Goal: Task Accomplishment & Management: Use online tool/utility

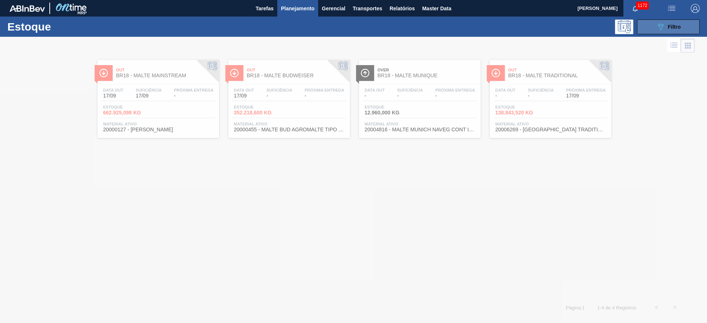
click at [659, 26] on icon "089F7B8B-B2A5-4AFE-B5C0-19BA573D28AC" at bounding box center [660, 26] width 9 height 9
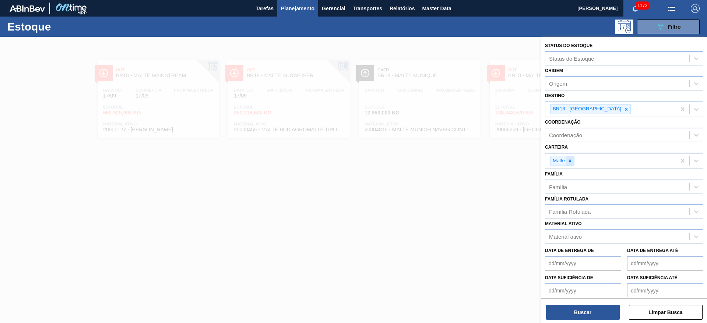
click at [569, 161] on icon at bounding box center [570, 160] width 5 height 5
type input "FILME D"
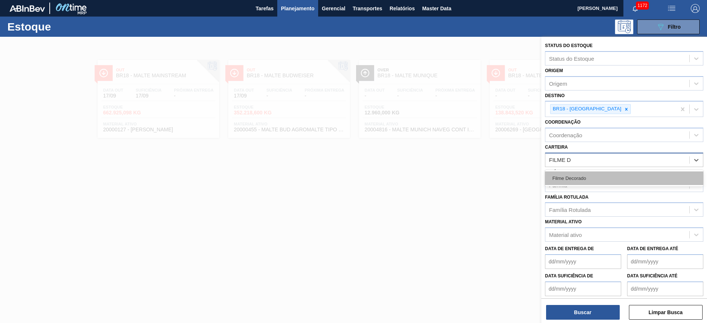
click at [569, 179] on div "Filme Decorado" at bounding box center [624, 179] width 158 height 14
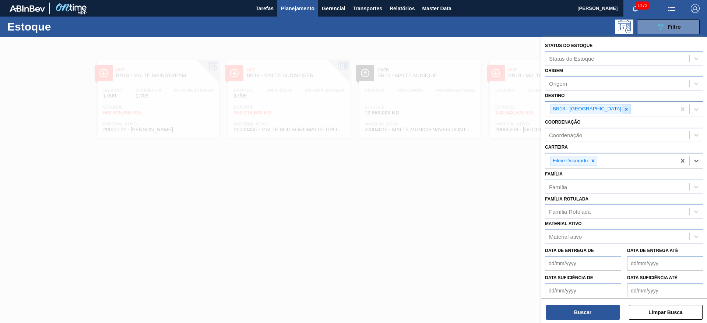
click at [624, 109] on icon at bounding box center [626, 109] width 5 height 5
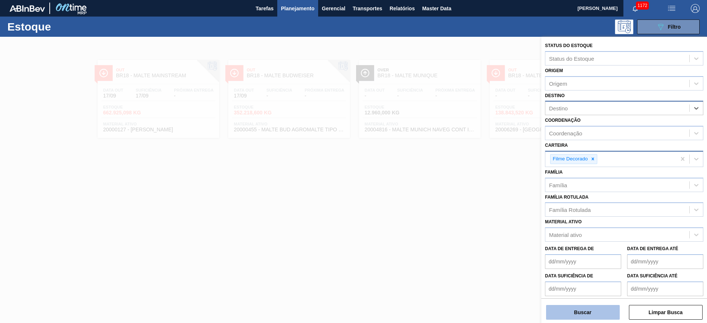
click at [584, 312] on button "Buscar" at bounding box center [583, 312] width 74 height 15
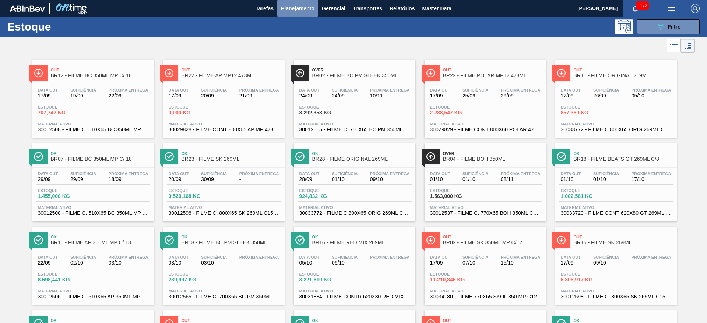
click at [298, 7] on span "Planejamento" at bounding box center [298, 8] width 34 height 9
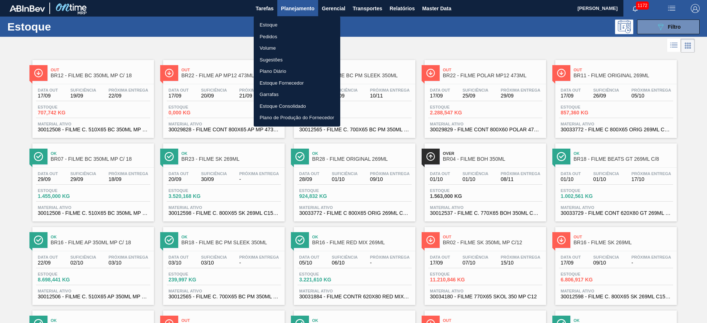
click at [272, 37] on li "Pedidos" at bounding box center [297, 37] width 87 height 12
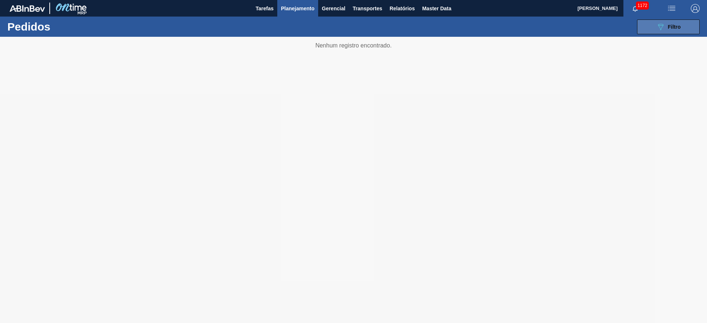
click at [662, 31] on icon "089F7B8B-B2A5-4AFE-B5C0-19BA573D28AC" at bounding box center [660, 26] width 9 height 9
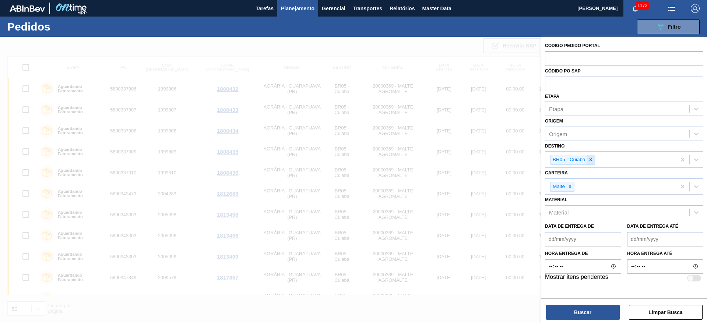
click at [592, 157] on icon at bounding box center [590, 159] width 5 height 5
click at [568, 182] on icon at bounding box center [570, 184] width 5 height 5
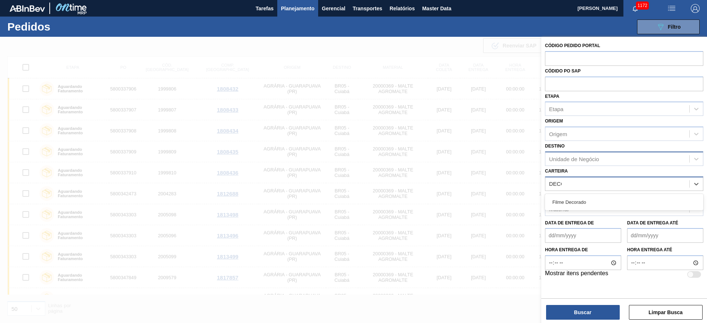
type input "DECOR"
click at [576, 201] on div "Filme Decorado" at bounding box center [624, 203] width 158 height 14
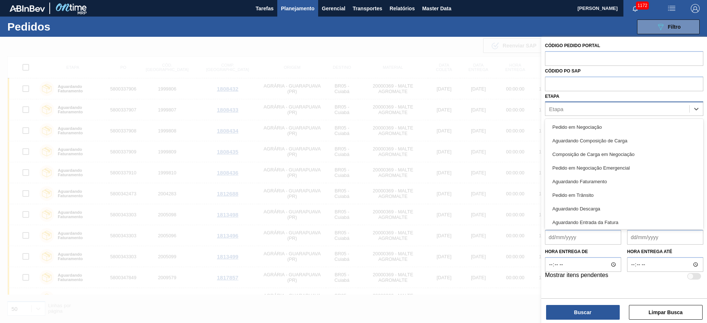
click at [564, 112] on div "Etapa" at bounding box center [618, 109] width 144 height 11
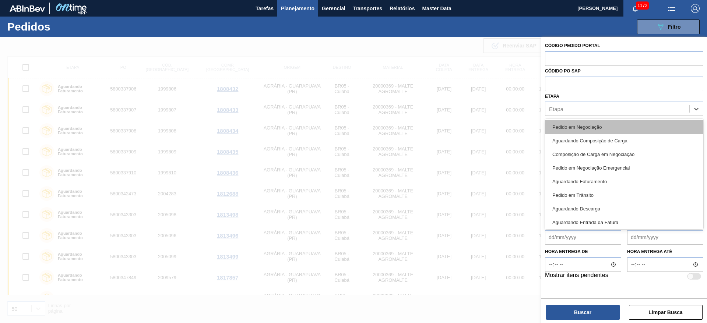
click at [559, 127] on div "Pedido em Negociação" at bounding box center [624, 127] width 158 height 14
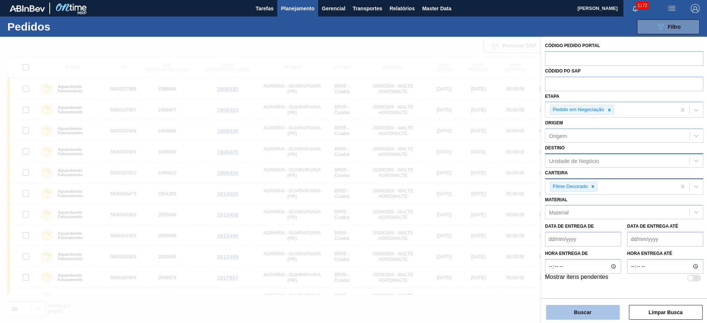
click at [581, 312] on button "Buscar" at bounding box center [583, 312] width 74 height 15
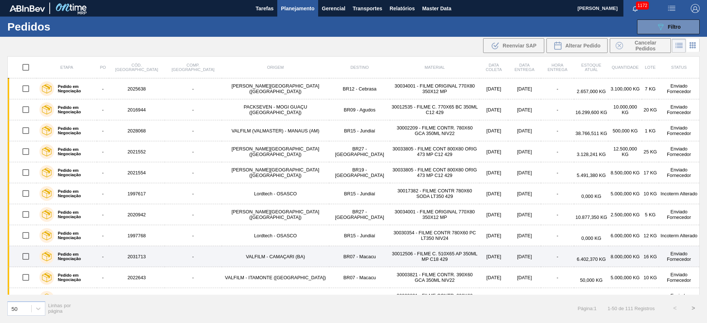
click at [87, 257] on label "Pedido em Negociação" at bounding box center [74, 256] width 40 height 9
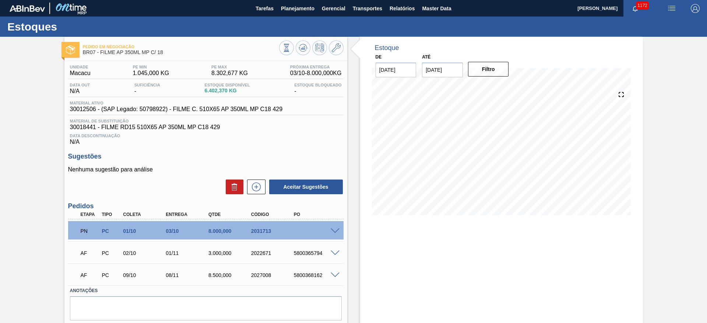
click at [335, 231] on span at bounding box center [335, 232] width 9 height 6
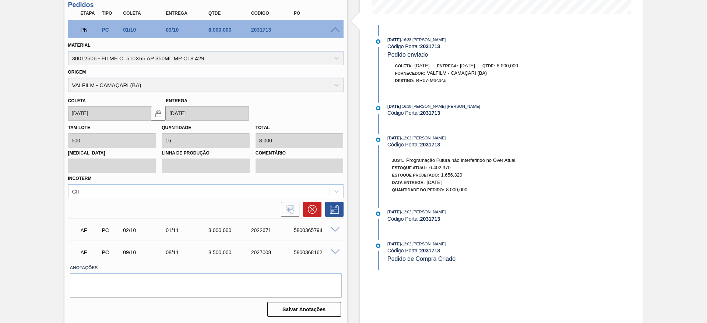
scroll to position [146, 0]
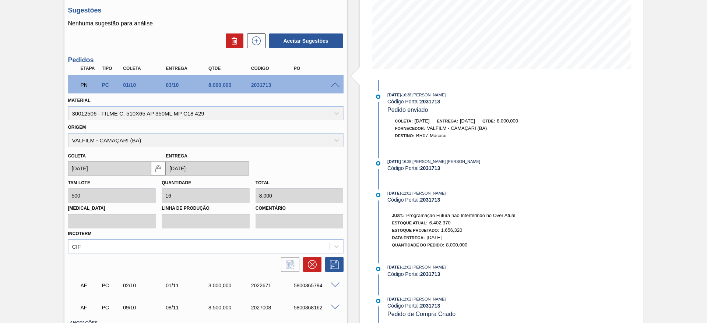
click at [333, 86] on span at bounding box center [335, 86] width 9 height 6
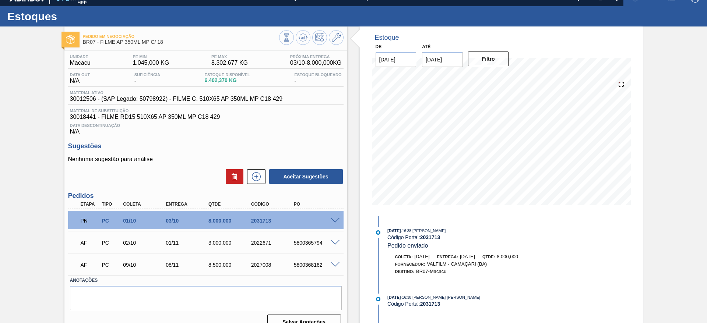
scroll to position [0, 0]
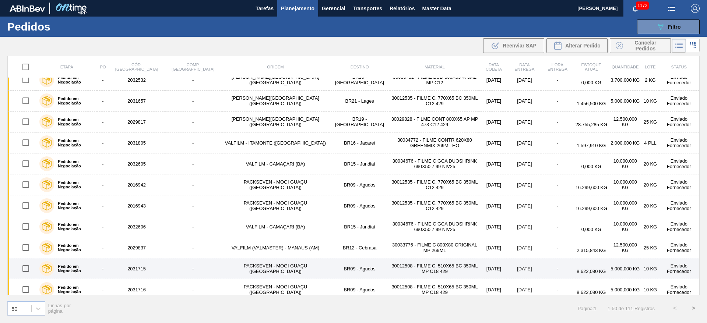
scroll to position [833, 0]
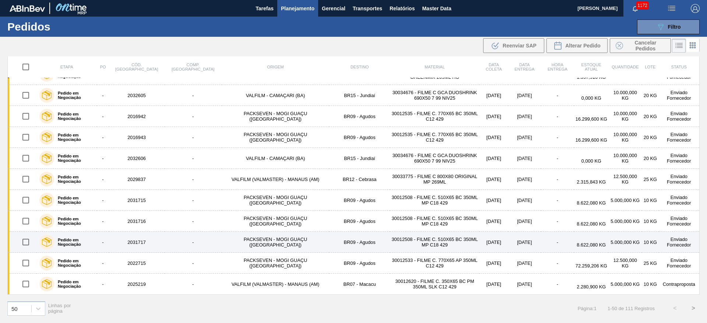
click at [79, 243] on label "Pedido em Negociação" at bounding box center [74, 242] width 40 height 9
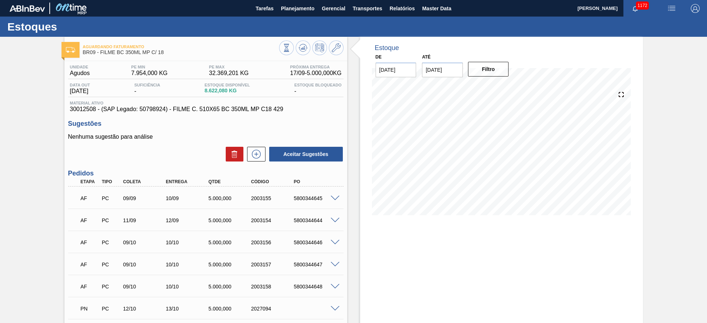
scroll to position [167, 0]
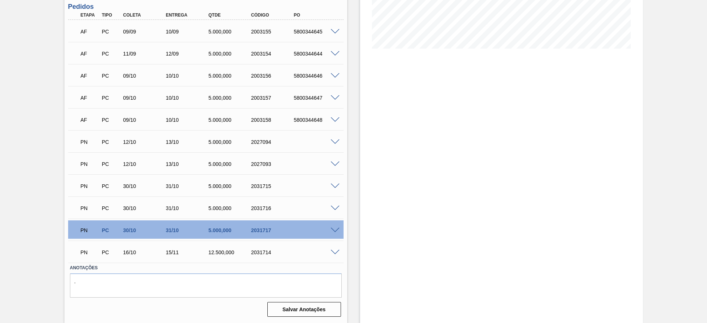
click at [334, 143] on span at bounding box center [335, 143] width 9 height 6
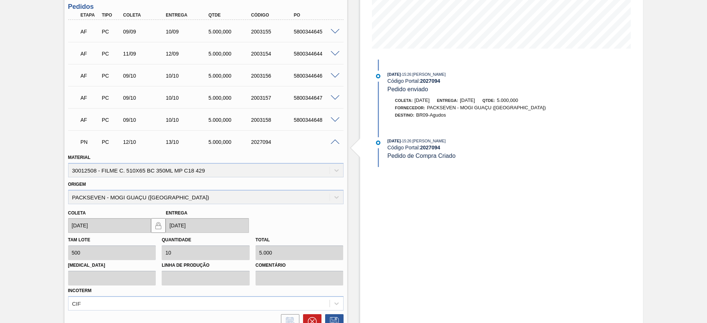
click at [334, 143] on span at bounding box center [335, 143] width 9 height 6
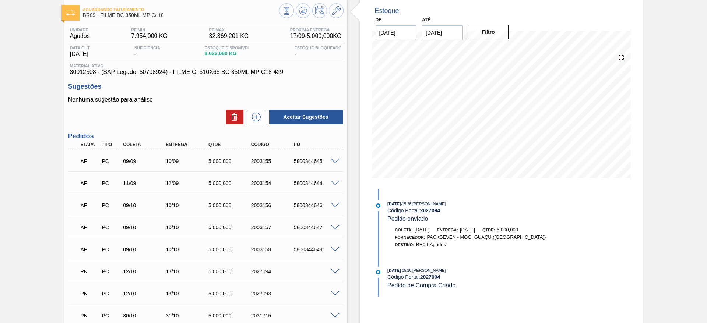
scroll to position [0, 0]
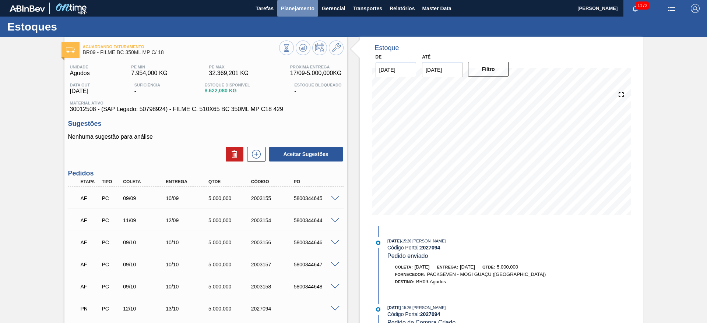
click at [299, 5] on span "Planejamento" at bounding box center [298, 8] width 34 height 9
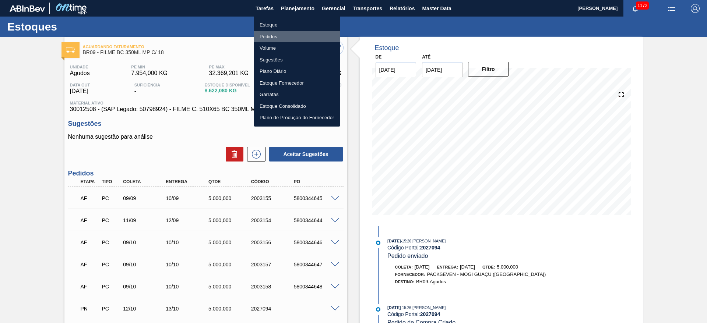
click at [271, 35] on li "Pedidos" at bounding box center [297, 37] width 87 height 12
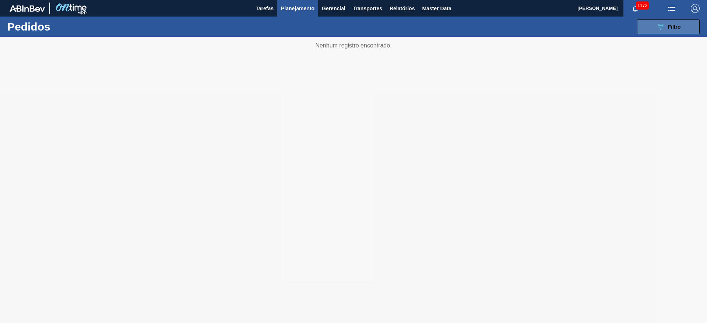
click at [674, 28] on span "Filtro" at bounding box center [674, 27] width 13 height 6
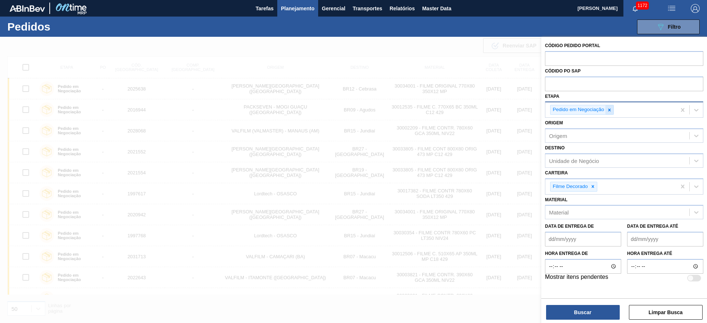
click at [609, 111] on icon at bounding box center [609, 110] width 5 height 5
click at [573, 109] on div "Etapa" at bounding box center [618, 109] width 144 height 11
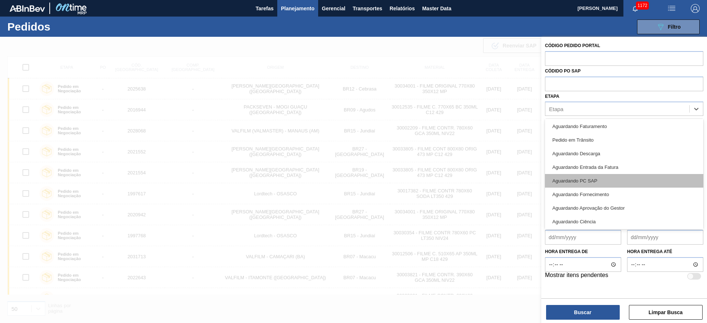
scroll to position [97, 0]
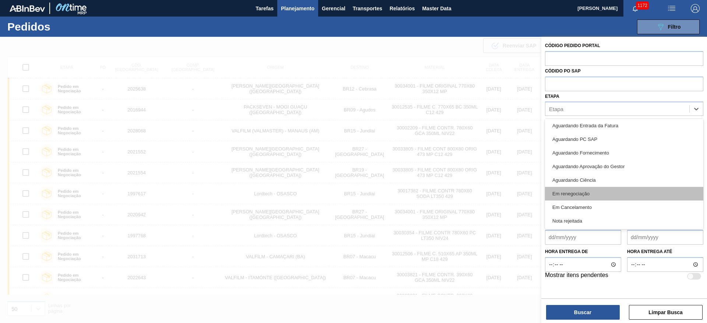
click at [578, 196] on div "Em renegociação" at bounding box center [624, 194] width 158 height 14
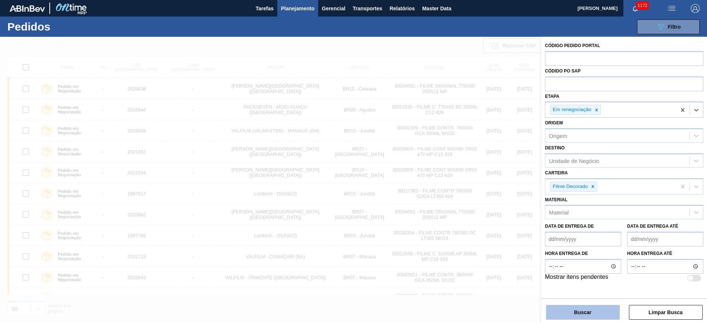
click at [586, 311] on button "Buscar" at bounding box center [583, 312] width 74 height 15
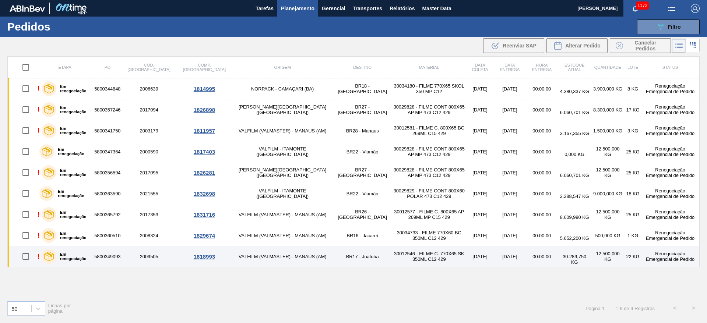
click at [48, 253] on img at bounding box center [49, 257] width 10 height 10
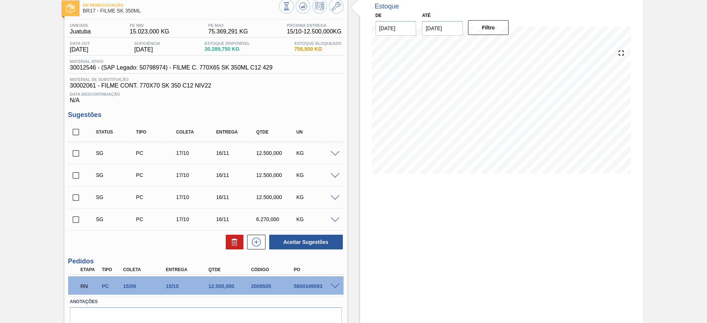
scroll to position [76, 0]
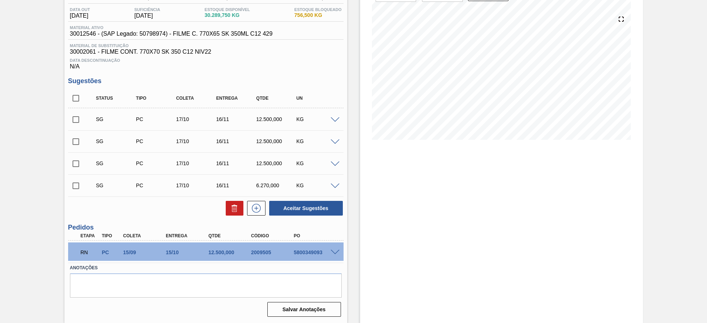
click at [333, 253] on span at bounding box center [335, 253] width 9 height 6
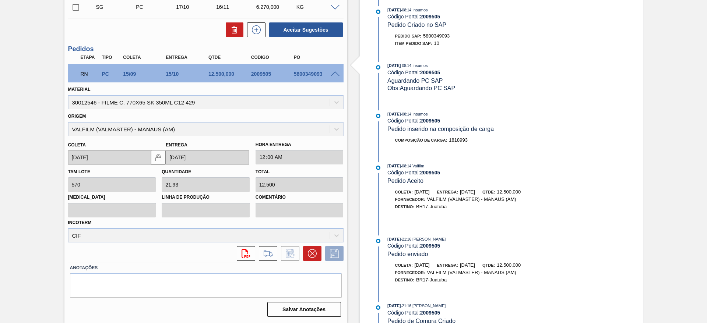
scroll to position [0, 0]
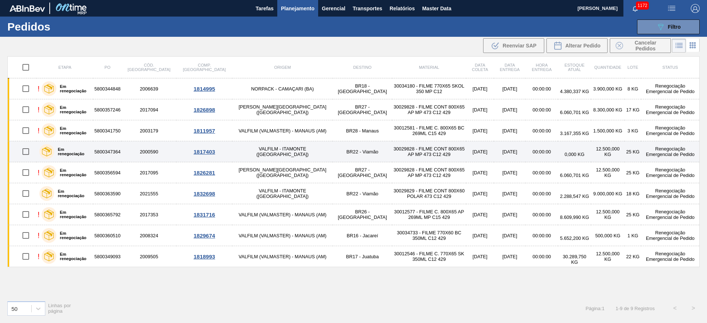
click at [77, 151] on label "Em renegociação" at bounding box center [72, 151] width 36 height 9
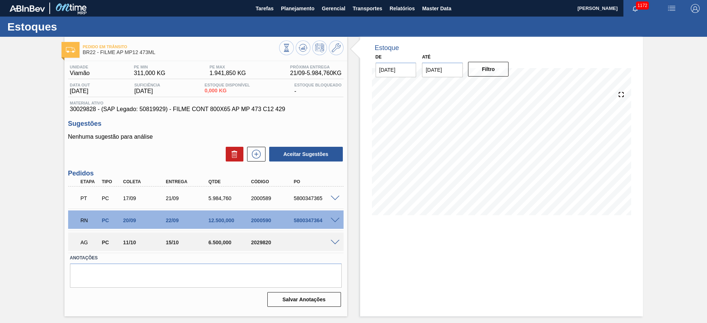
click at [335, 219] on span at bounding box center [335, 221] width 9 height 6
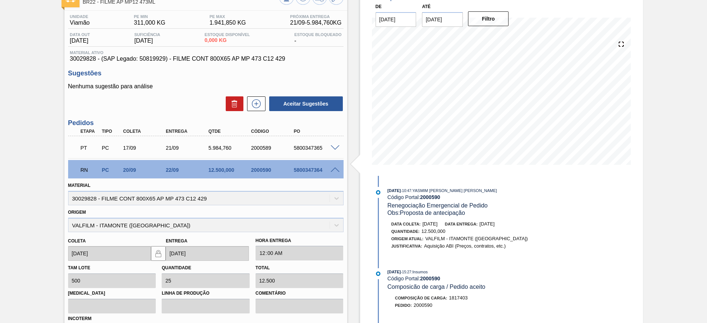
scroll to position [111, 0]
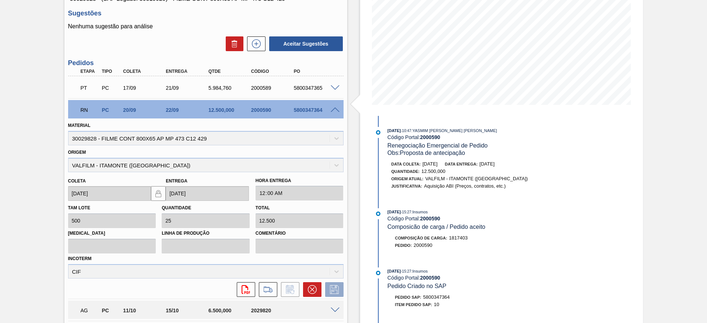
click at [333, 109] on span at bounding box center [335, 111] width 9 height 6
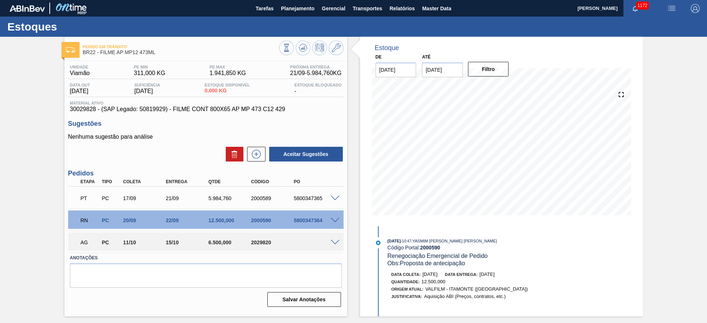
click at [45, 193] on div "Pedido em Trânsito BR22 - FILME AP MP12 473ML Unidade Viamão PE MIN 311,000 KG …" at bounding box center [353, 177] width 707 height 280
click at [290, 11] on span "Planejamento" at bounding box center [298, 8] width 34 height 9
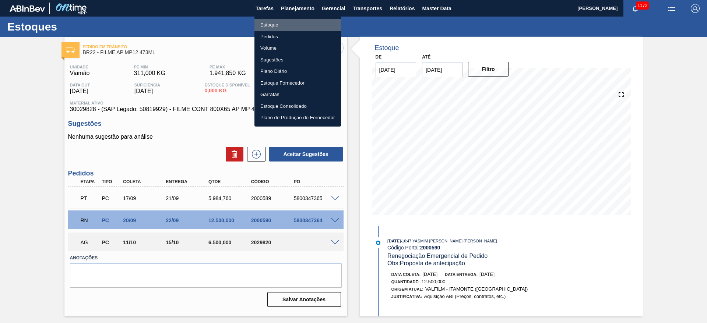
click at [275, 22] on li "Estoque" at bounding box center [298, 25] width 87 height 12
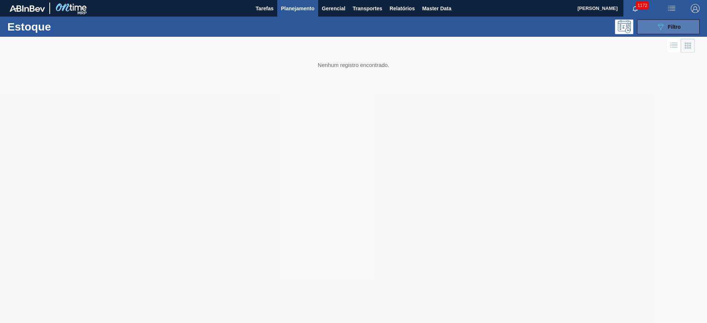
click at [658, 28] on icon "089F7B8B-B2A5-4AFE-B5C0-19BA573D28AC" at bounding box center [660, 26] width 9 height 9
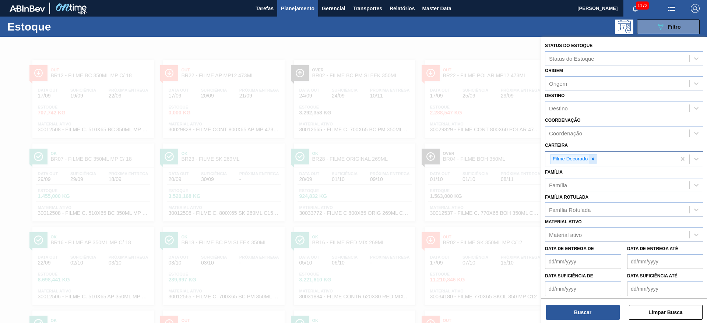
click at [595, 159] on icon at bounding box center [592, 159] width 5 height 5
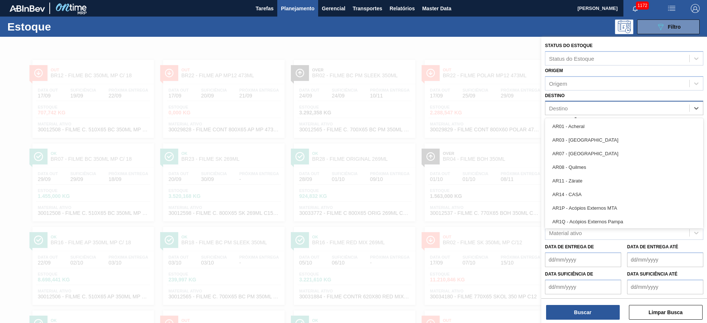
click at [556, 105] on div "Destino" at bounding box center [618, 108] width 144 height 11
type input "18"
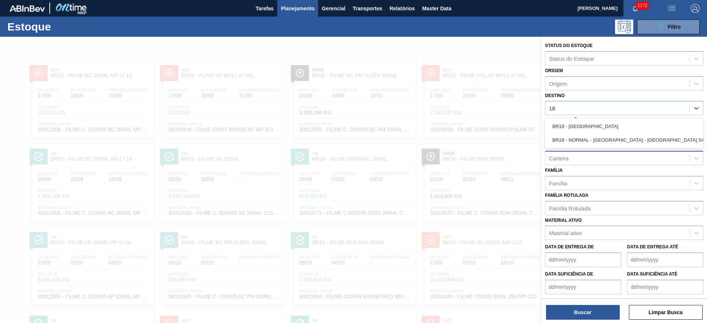
drag, startPoint x: 559, startPoint y: 131, endPoint x: 559, endPoint y: 140, distance: 9.2
click at [559, 131] on div "BR18 - [GEOGRAPHIC_DATA]" at bounding box center [624, 127] width 158 height 14
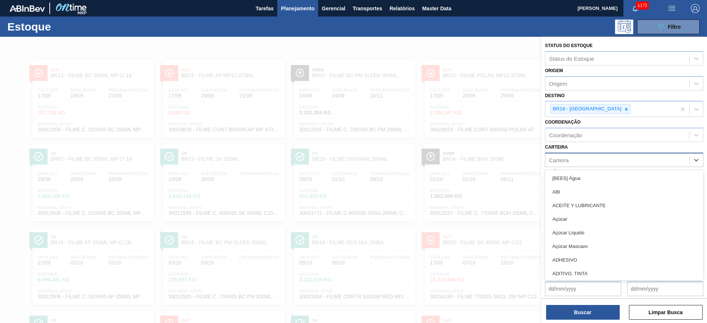
click at [564, 162] on div "Carteira" at bounding box center [559, 160] width 20 height 6
type input "MALTE"
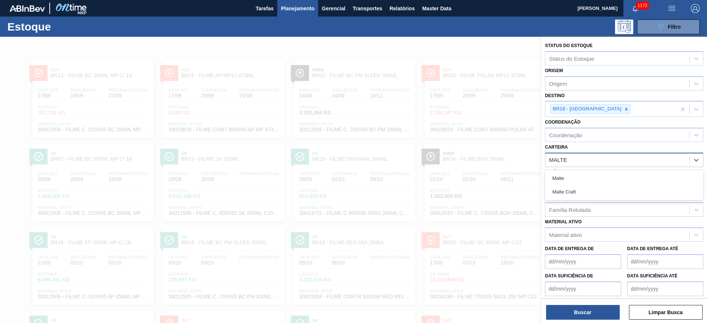
drag, startPoint x: 557, startPoint y: 180, endPoint x: 555, endPoint y: 199, distance: 19.2
click at [557, 180] on div "Malte" at bounding box center [624, 179] width 158 height 14
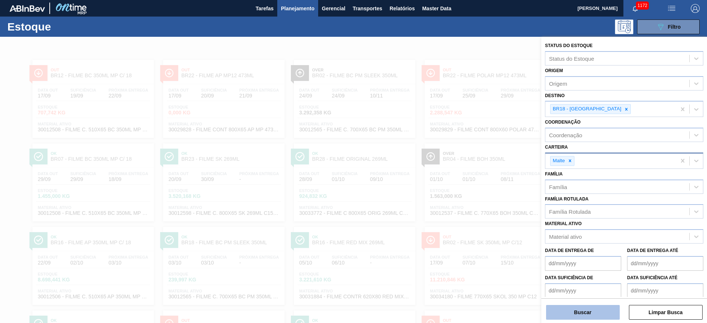
click at [602, 313] on button "Buscar" at bounding box center [583, 312] width 74 height 15
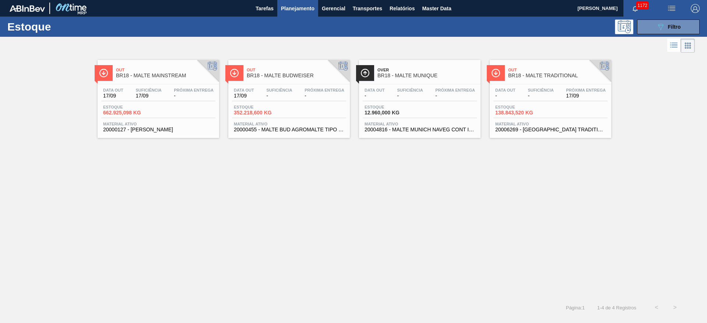
click at [523, 106] on span "Estoque" at bounding box center [521, 107] width 52 height 4
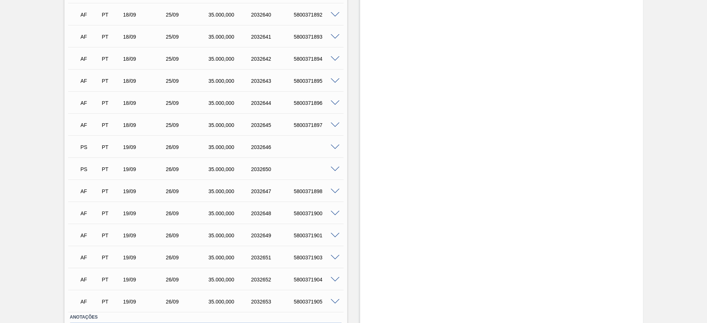
scroll to position [780, 0]
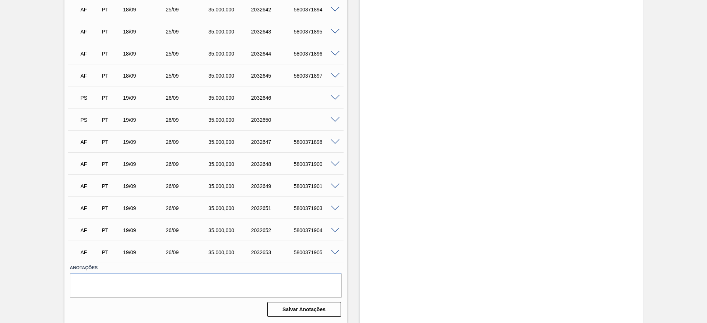
click at [336, 164] on span at bounding box center [335, 165] width 9 height 6
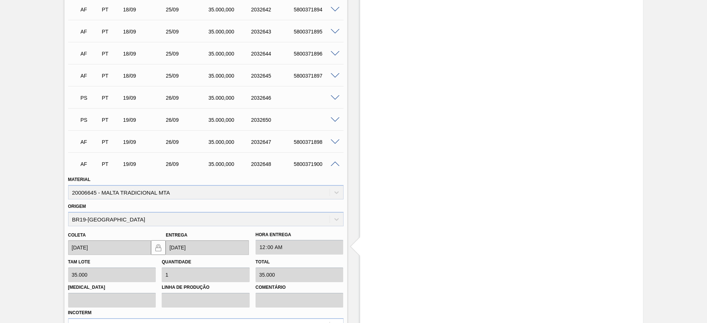
click at [336, 164] on span at bounding box center [335, 165] width 9 height 6
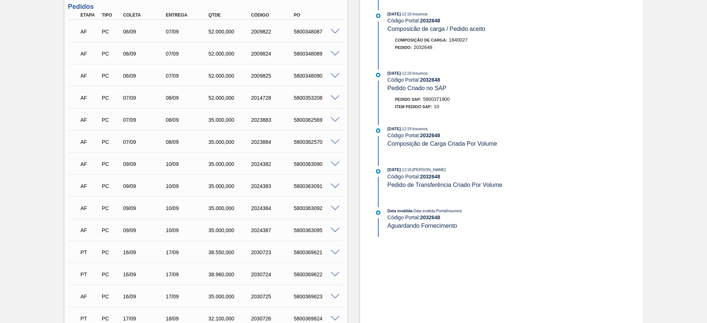
scroll to position [0, 0]
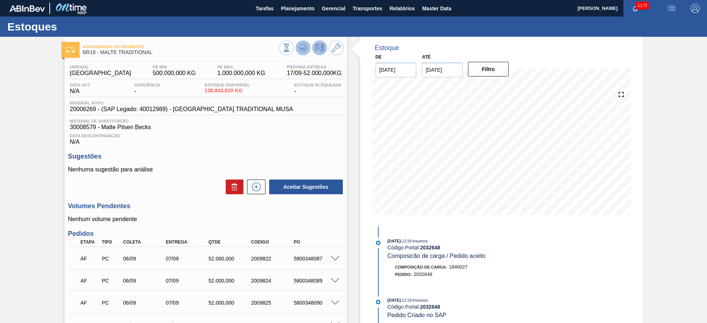
click at [296, 49] on button at bounding box center [303, 48] width 15 height 15
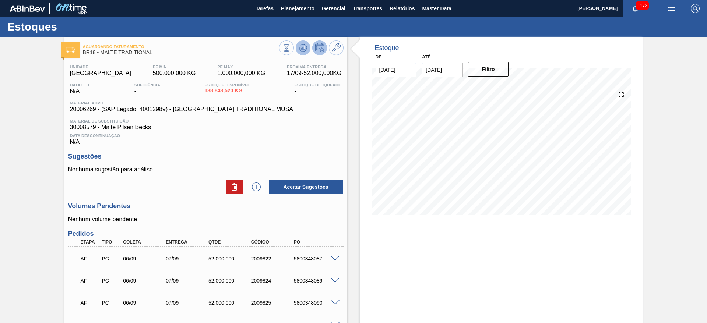
click at [299, 49] on icon at bounding box center [303, 47] width 9 height 9
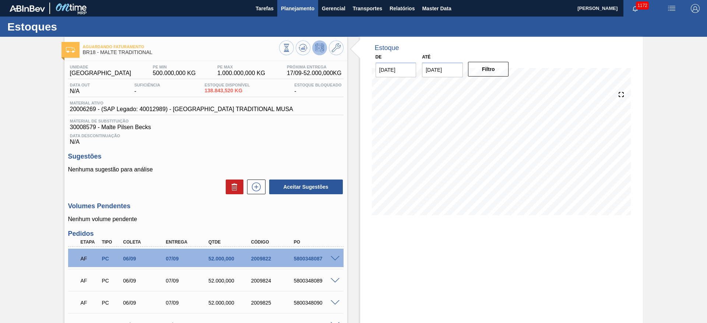
click at [301, 6] on span "Planejamento" at bounding box center [298, 8] width 34 height 9
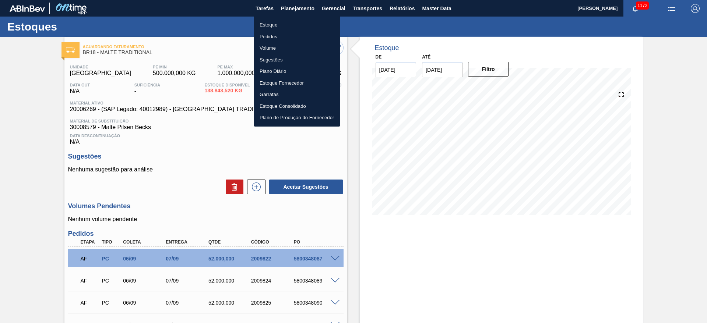
click at [28, 147] on div at bounding box center [353, 161] width 707 height 323
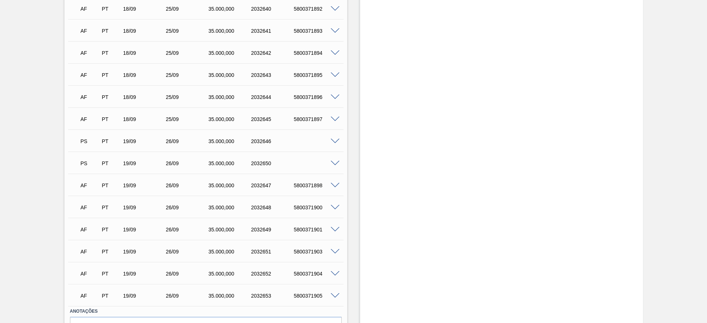
scroll to position [780, 0]
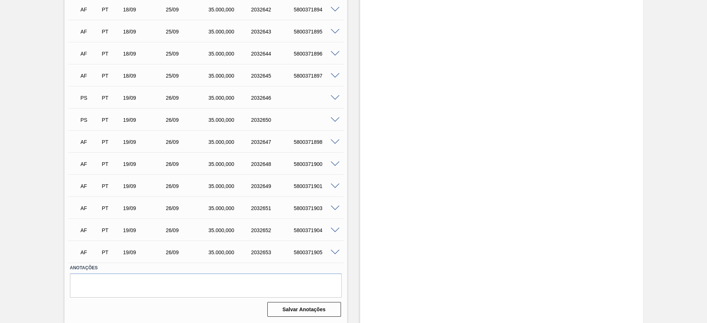
click at [334, 97] on span at bounding box center [335, 98] width 9 height 6
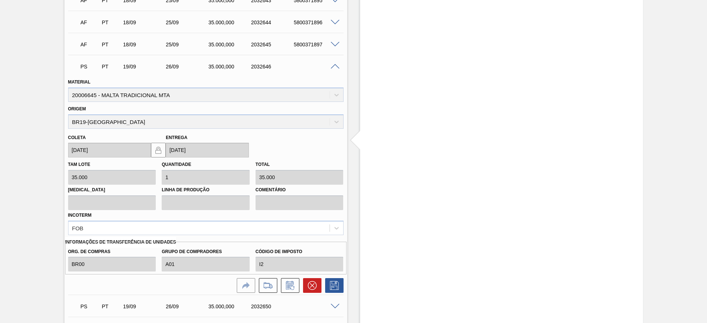
scroll to position [835, 0]
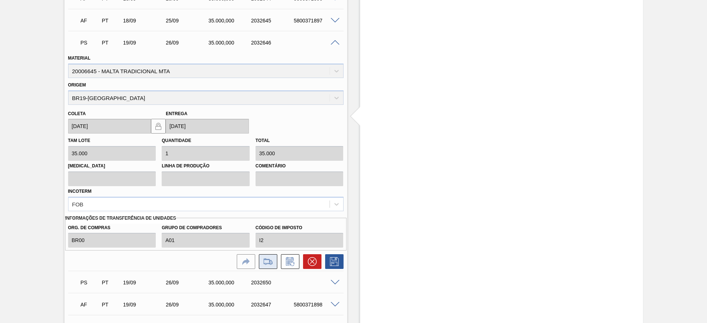
click at [269, 266] on icon at bounding box center [268, 261] width 12 height 9
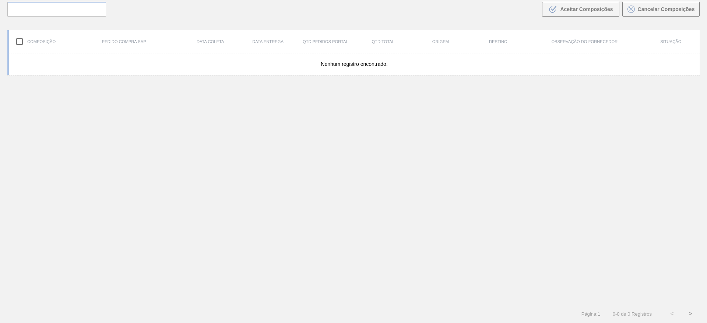
scroll to position [53, 0]
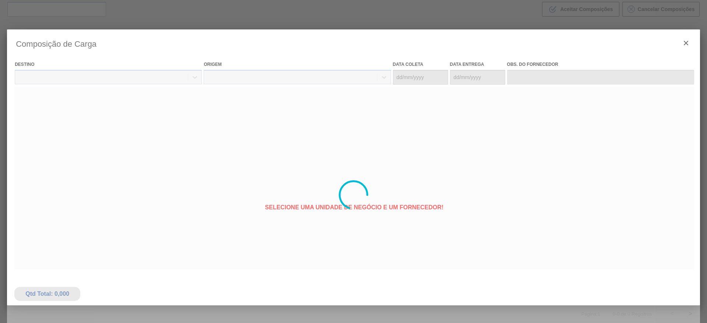
type coleta "[DATE]"
type entrega "[DATE]"
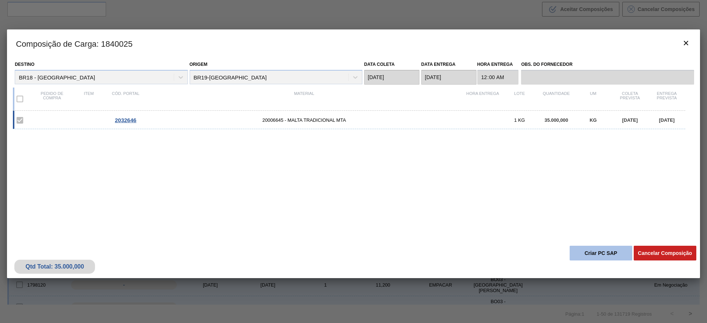
click at [586, 256] on button "Criar PC SAP" at bounding box center [601, 253] width 63 height 15
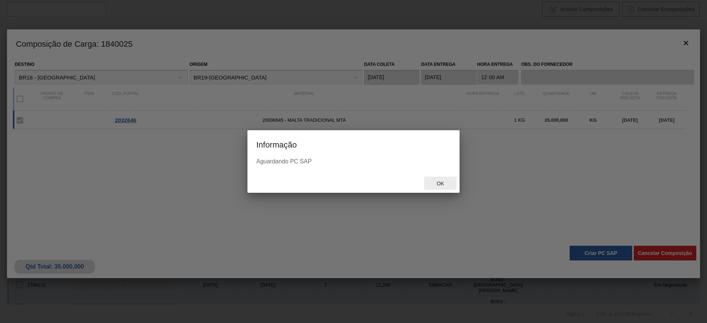
click at [443, 183] on span "Ok" at bounding box center [440, 184] width 19 height 6
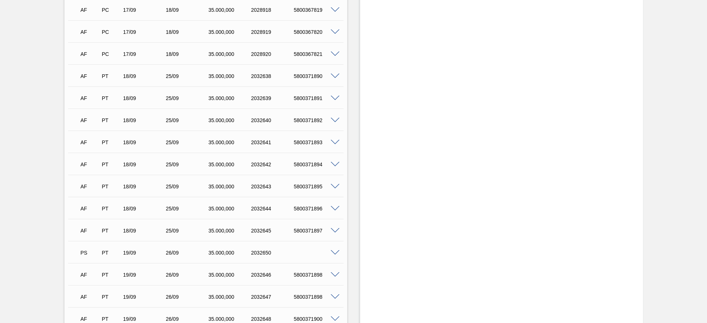
scroll to position [718, 0]
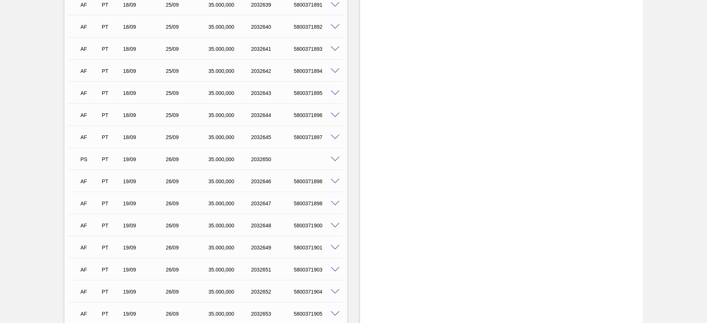
click at [335, 160] on span at bounding box center [335, 160] width 9 height 6
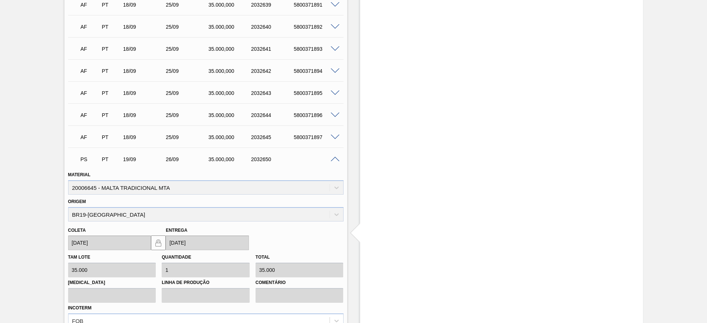
scroll to position [939, 0]
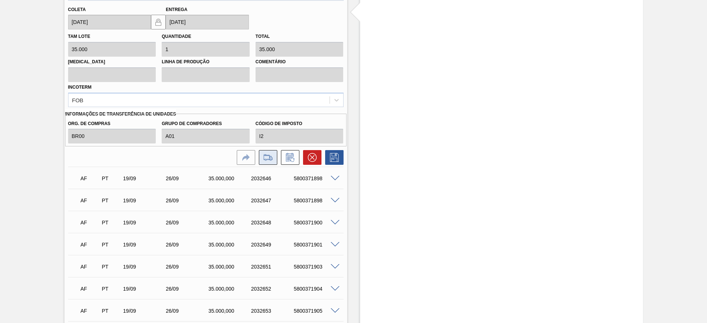
click at [269, 159] on icon at bounding box center [268, 157] width 12 height 9
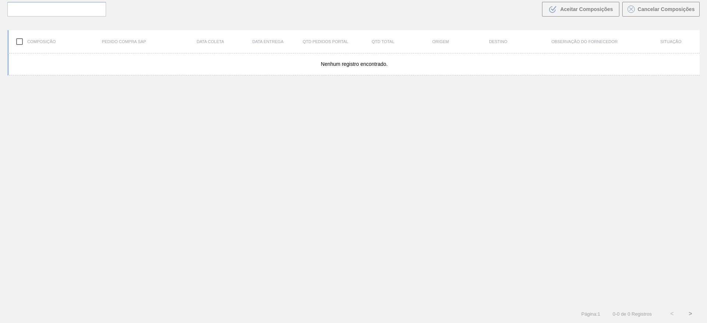
scroll to position [53, 0]
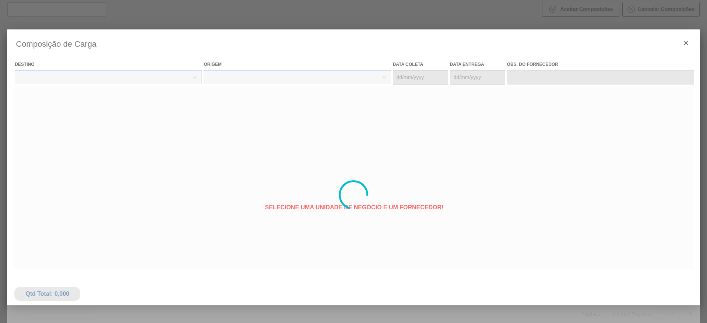
type coleta "[DATE]"
type entrega "[DATE]"
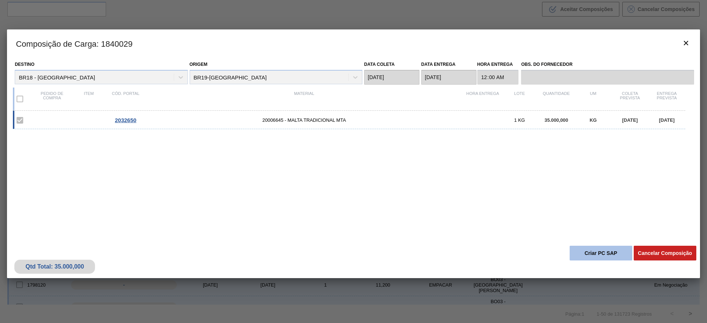
click at [590, 249] on button "Criar PC SAP" at bounding box center [601, 253] width 63 height 15
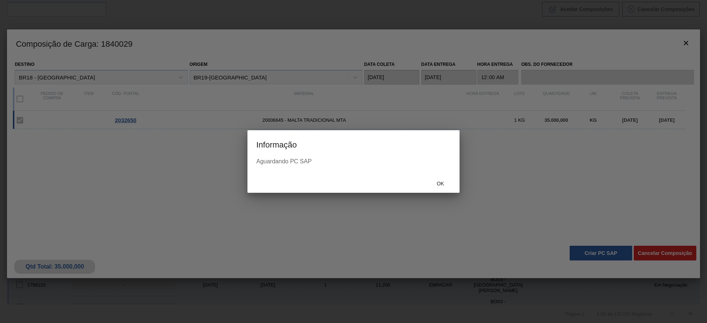
click at [442, 186] on span "Ok" at bounding box center [440, 184] width 19 height 6
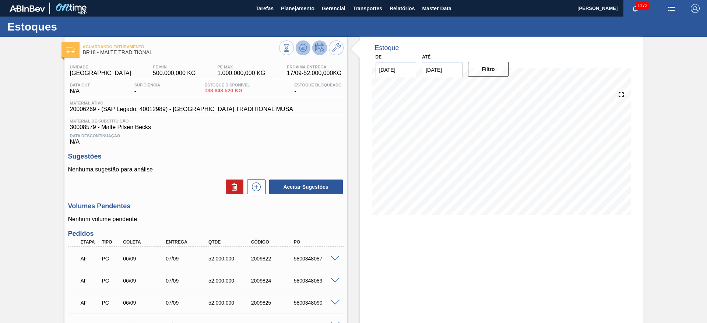
click at [308, 46] on button at bounding box center [303, 48] width 15 height 15
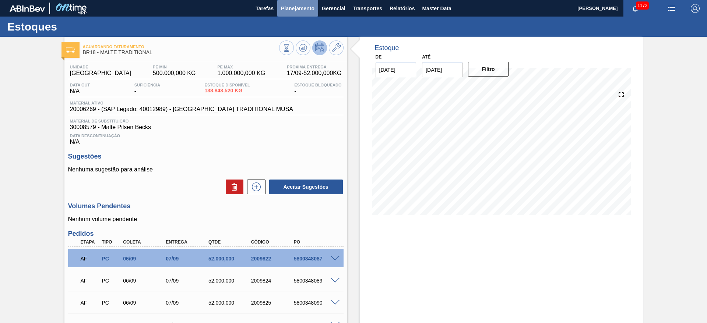
click at [296, 7] on span "Planejamento" at bounding box center [298, 8] width 34 height 9
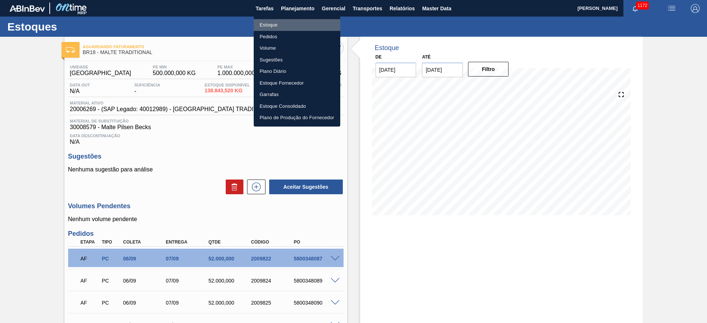
click at [264, 24] on li "Estoque" at bounding box center [297, 25] width 87 height 12
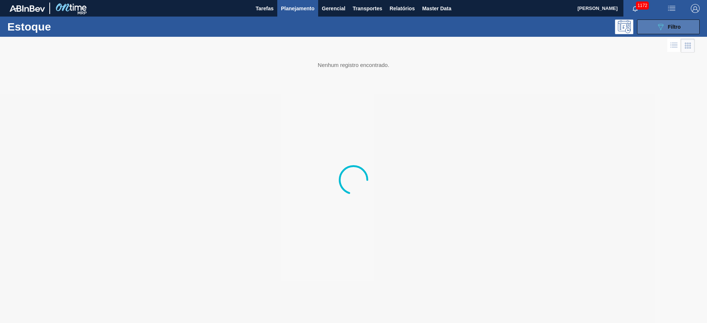
click at [671, 27] on span "Filtro" at bounding box center [674, 27] width 13 height 6
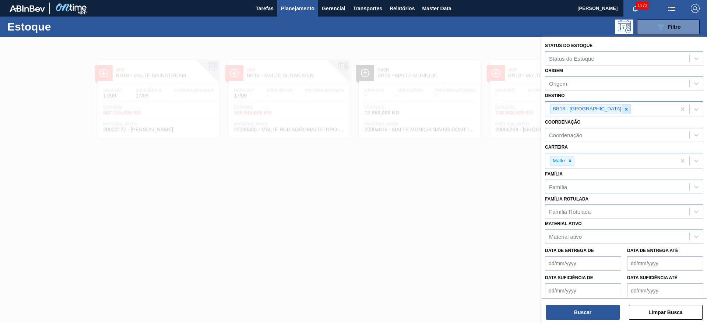
click at [624, 107] on icon at bounding box center [626, 109] width 5 height 5
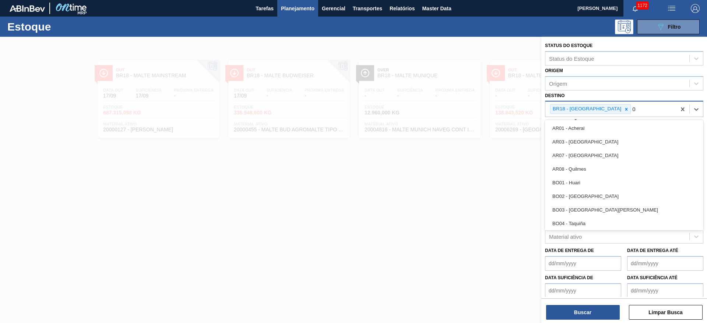
type input "03"
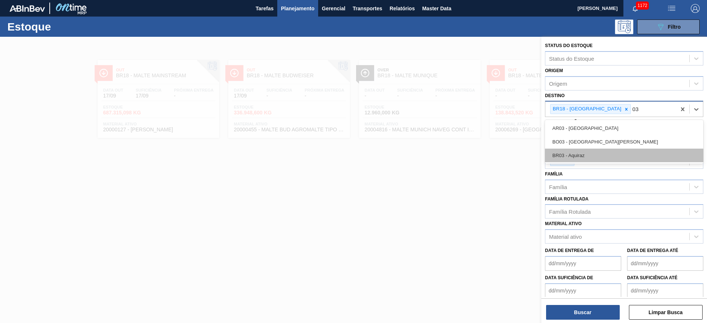
click at [583, 150] on div "BR03 - Aquiraz" at bounding box center [624, 156] width 158 height 14
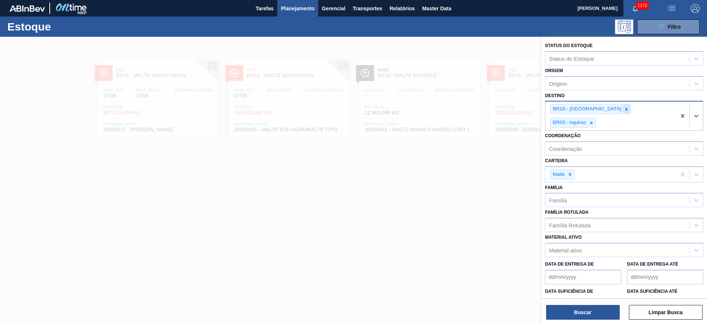
click at [624, 108] on icon at bounding box center [626, 109] width 5 height 5
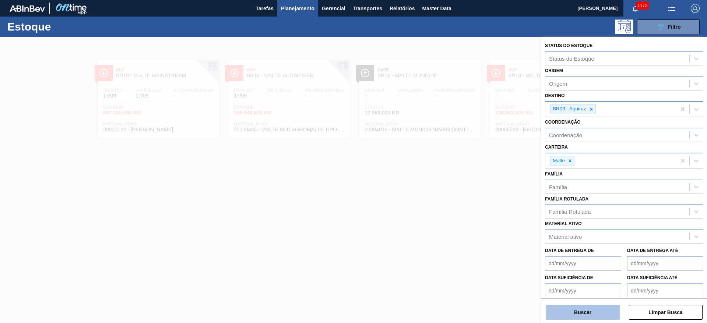
click at [591, 310] on button "Buscar" at bounding box center [583, 312] width 74 height 15
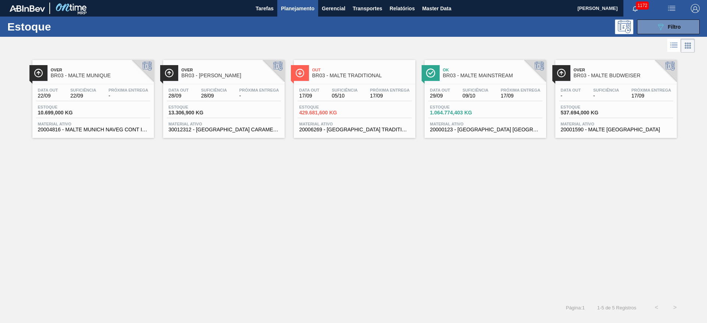
click at [82, 98] on span "22/09" at bounding box center [83, 96] width 26 height 6
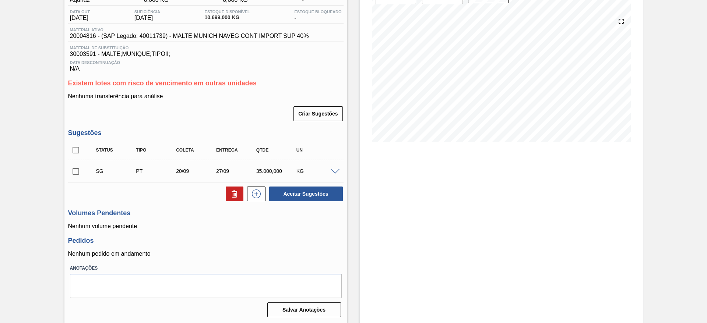
scroll to position [74, 0]
click at [336, 170] on span at bounding box center [335, 172] width 9 height 6
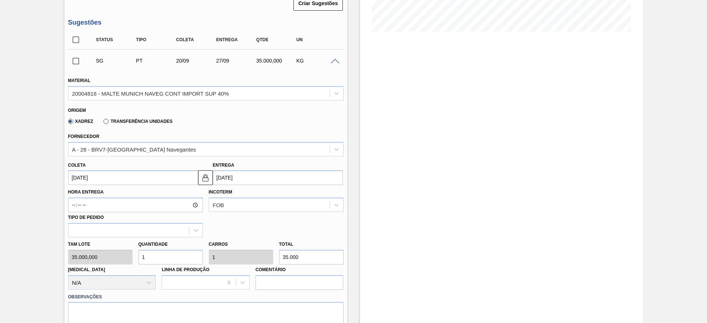
scroll to position [184, 0]
click at [72, 178] on input "[DATE]" at bounding box center [133, 177] width 130 height 15
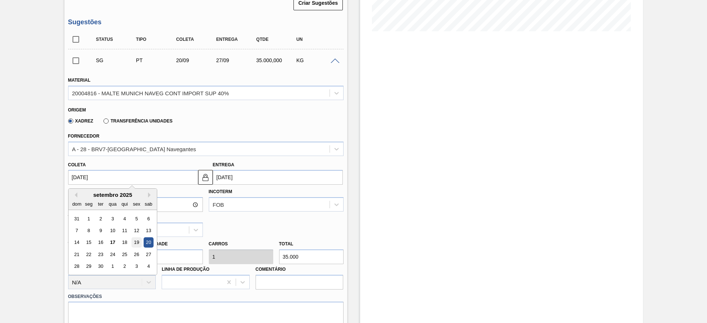
click at [136, 240] on div "19" at bounding box center [136, 243] width 10 height 10
type input "[DATE]"
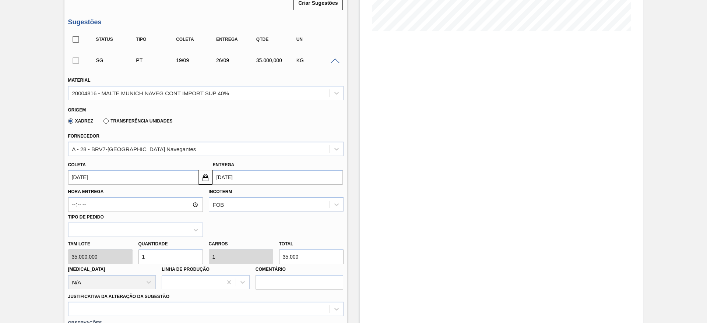
scroll to position [295, 0]
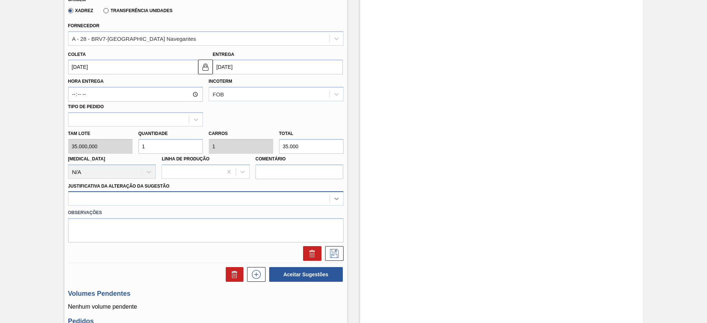
click at [333, 201] on icon at bounding box center [336, 198] width 7 height 7
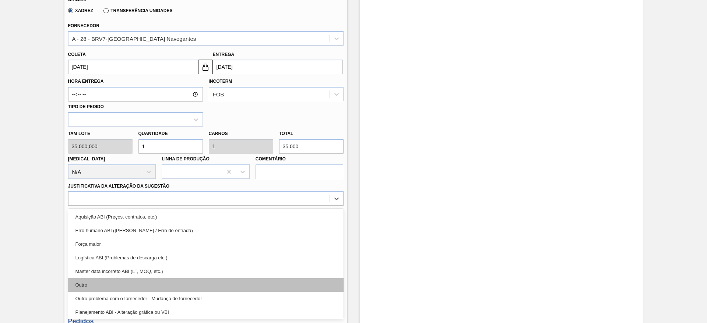
click at [76, 285] on div "Outro" at bounding box center [206, 285] width 276 height 14
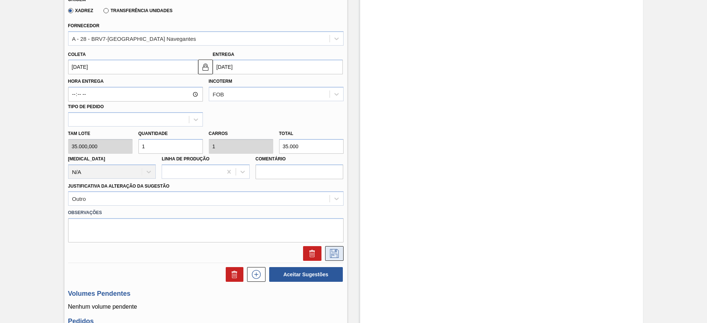
click at [340, 257] on button at bounding box center [334, 253] width 18 height 15
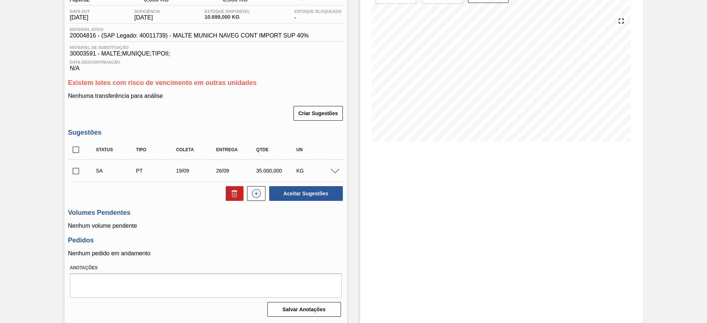
scroll to position [74, 0]
click at [77, 170] on input "checkbox" at bounding box center [75, 171] width 15 height 15
click at [296, 191] on button "Aceitar Sugestões" at bounding box center [306, 193] width 74 height 15
checkbox input "false"
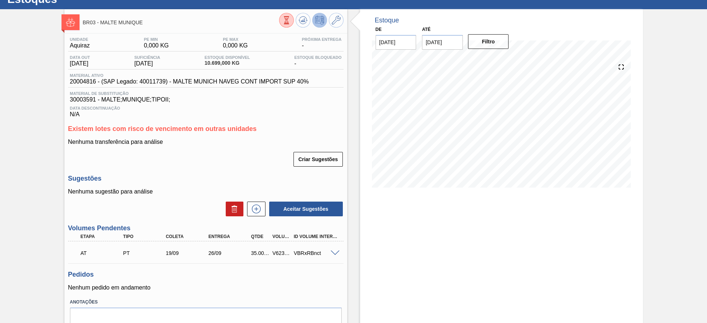
scroll to position [0, 0]
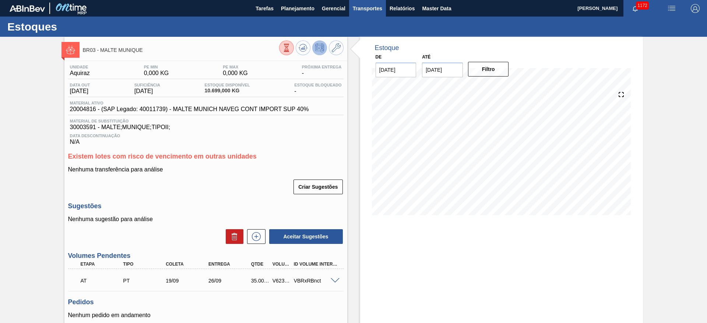
click at [370, 11] on span "Transportes" at bounding box center [367, 8] width 29 height 9
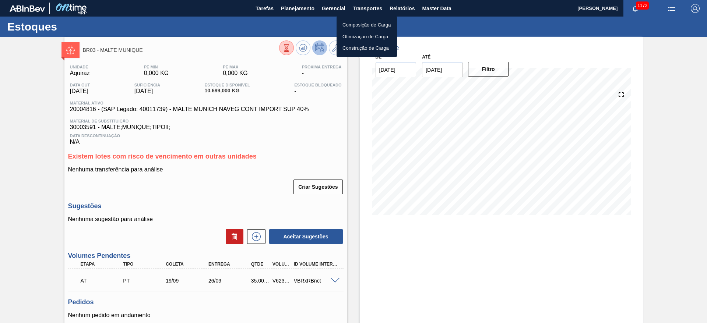
click at [348, 36] on li "Otimização de Carga" at bounding box center [367, 37] width 60 height 12
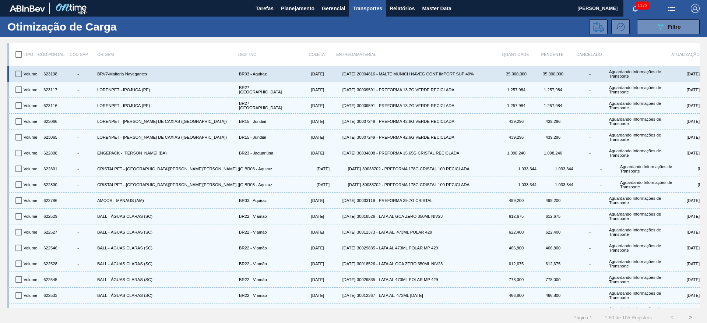
click at [18, 75] on input "checkbox" at bounding box center [18, 73] width 15 height 15
checkbox input "true"
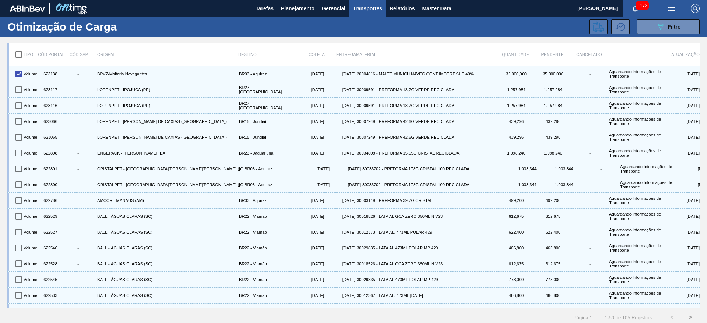
click at [595, 25] on icon at bounding box center [598, 26] width 11 height 11
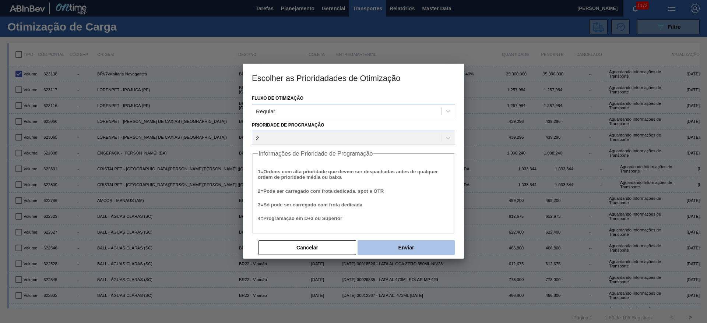
click at [407, 254] on button "Enviar" at bounding box center [406, 248] width 97 height 15
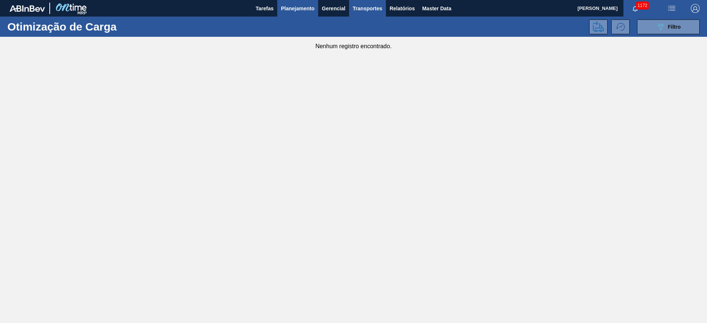
click at [304, 8] on span "Planejamento" at bounding box center [298, 8] width 34 height 9
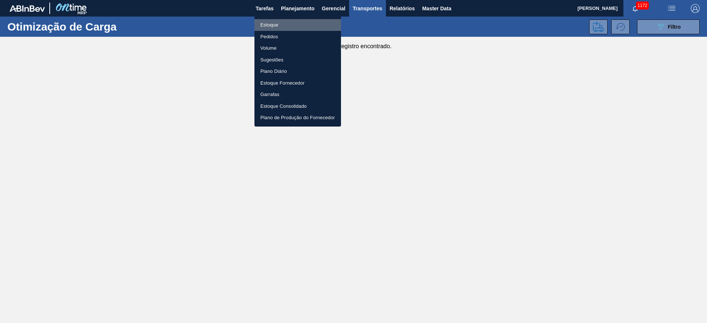
click at [271, 24] on li "Estoque" at bounding box center [298, 25] width 87 height 12
